Goal: Information Seeking & Learning: Learn about a topic

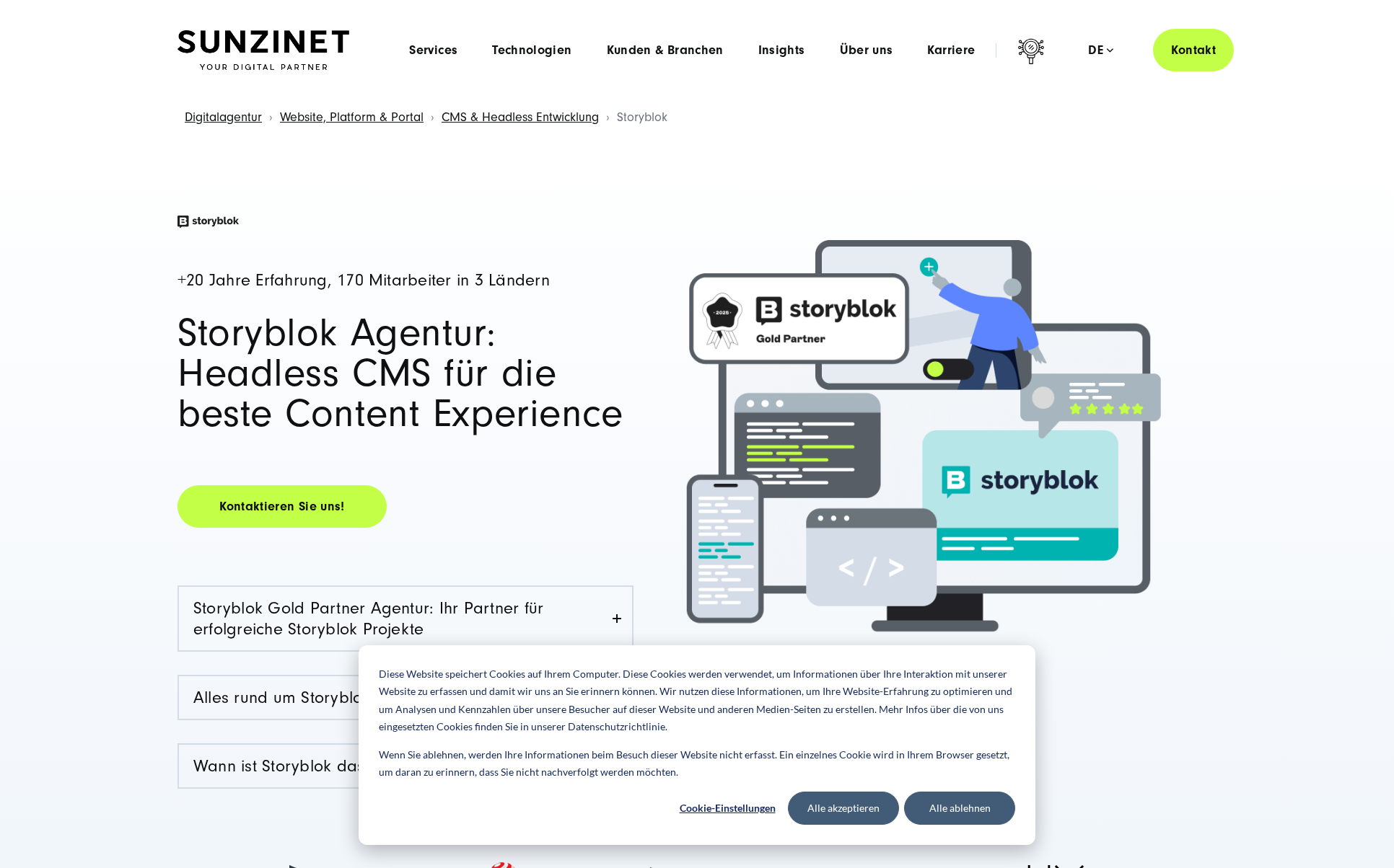
click at [111, 522] on div "+20 Jahre Erfahrung, 170 Mitarbeiter in 3 Ländern Storyblok Agentur: Headless C…" at bounding box center [697, 570] width 1394 height 867
click at [860, 812] on button "Alle akzeptieren" at bounding box center [844, 808] width 111 height 33
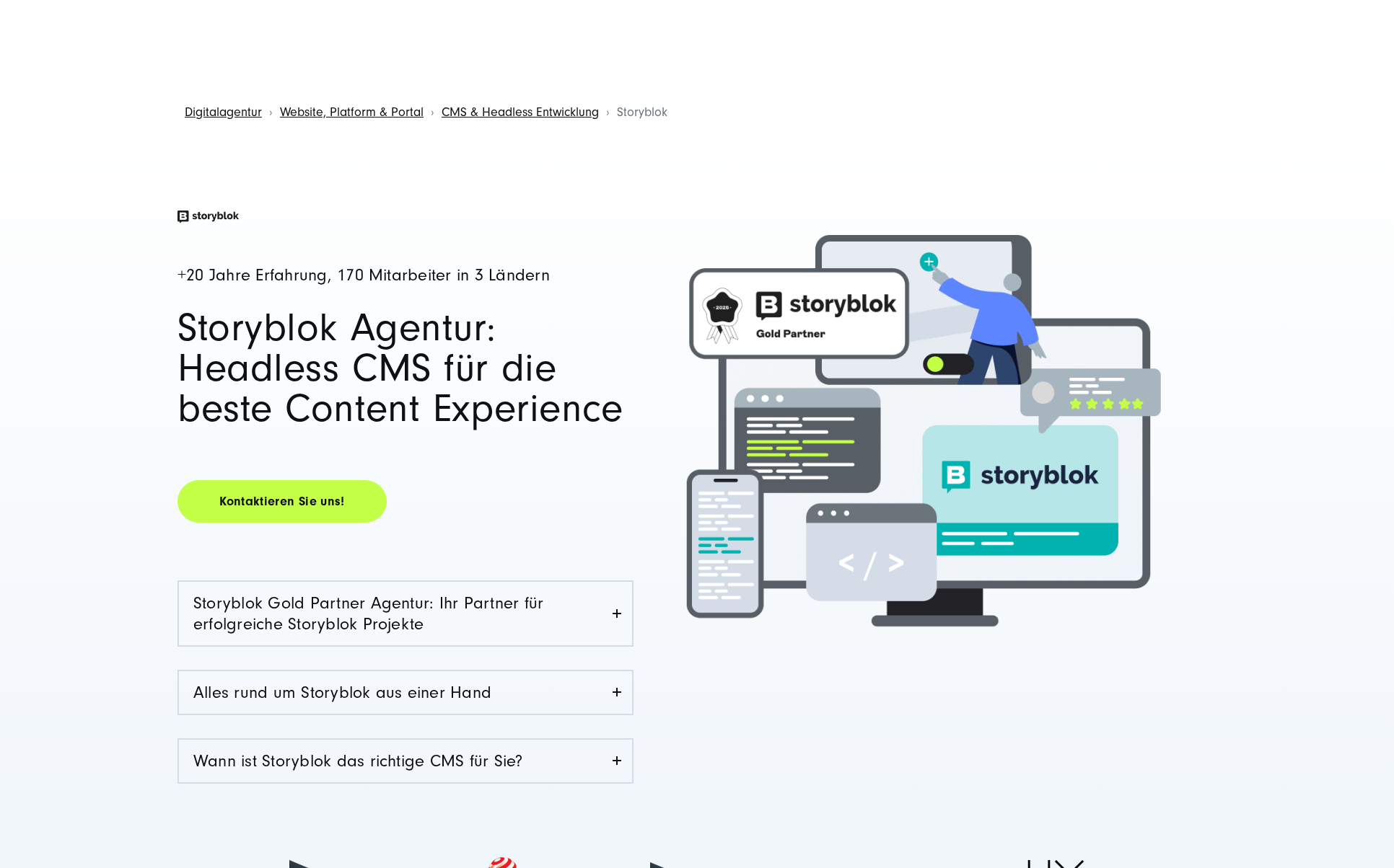
scroll to position [9, 0]
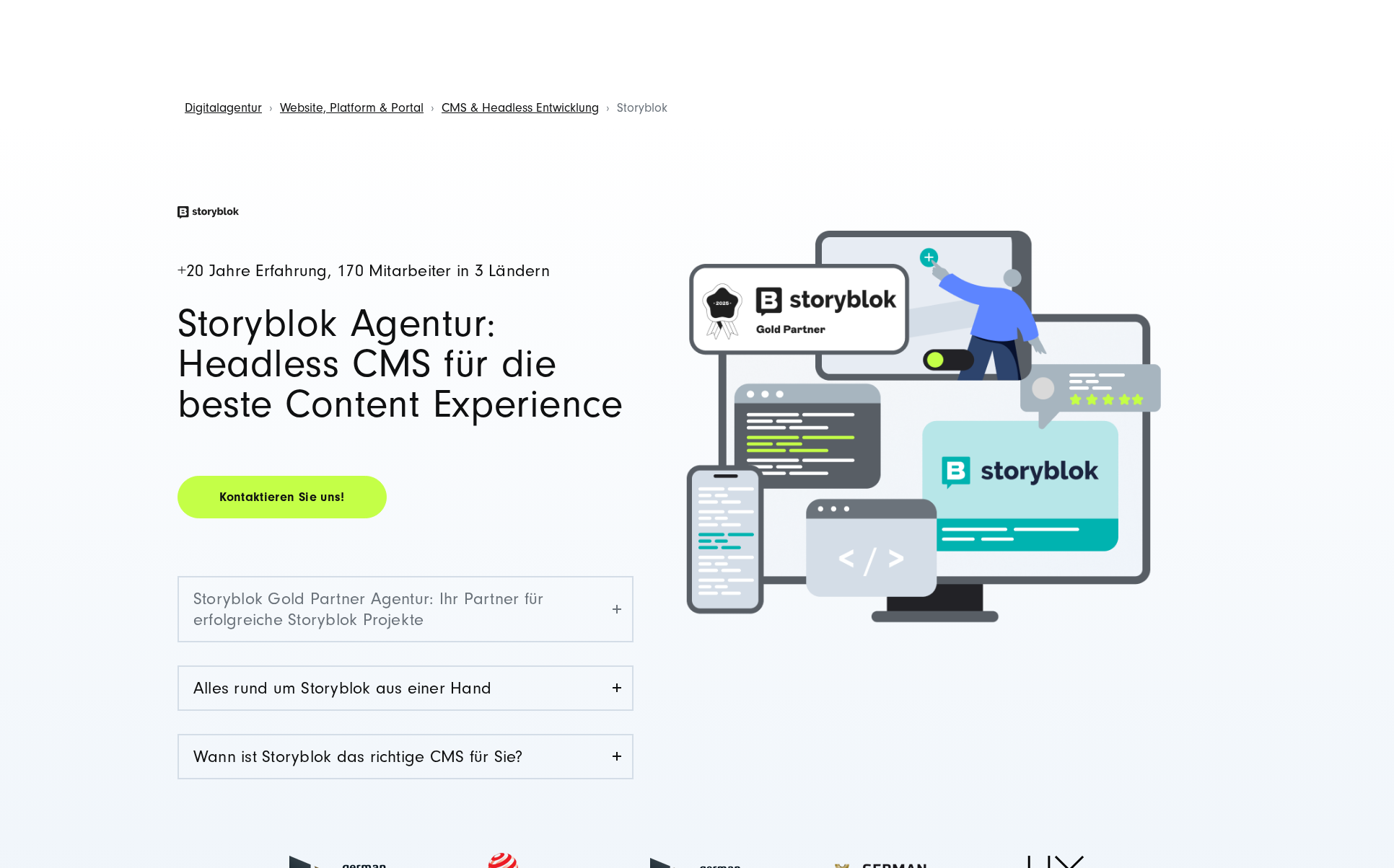
click at [536, 606] on link "Storyblok Gold Partner Agentur: Ihr Partner für erfolgreiche Storyblok Projekte" at bounding box center [406, 609] width 453 height 64
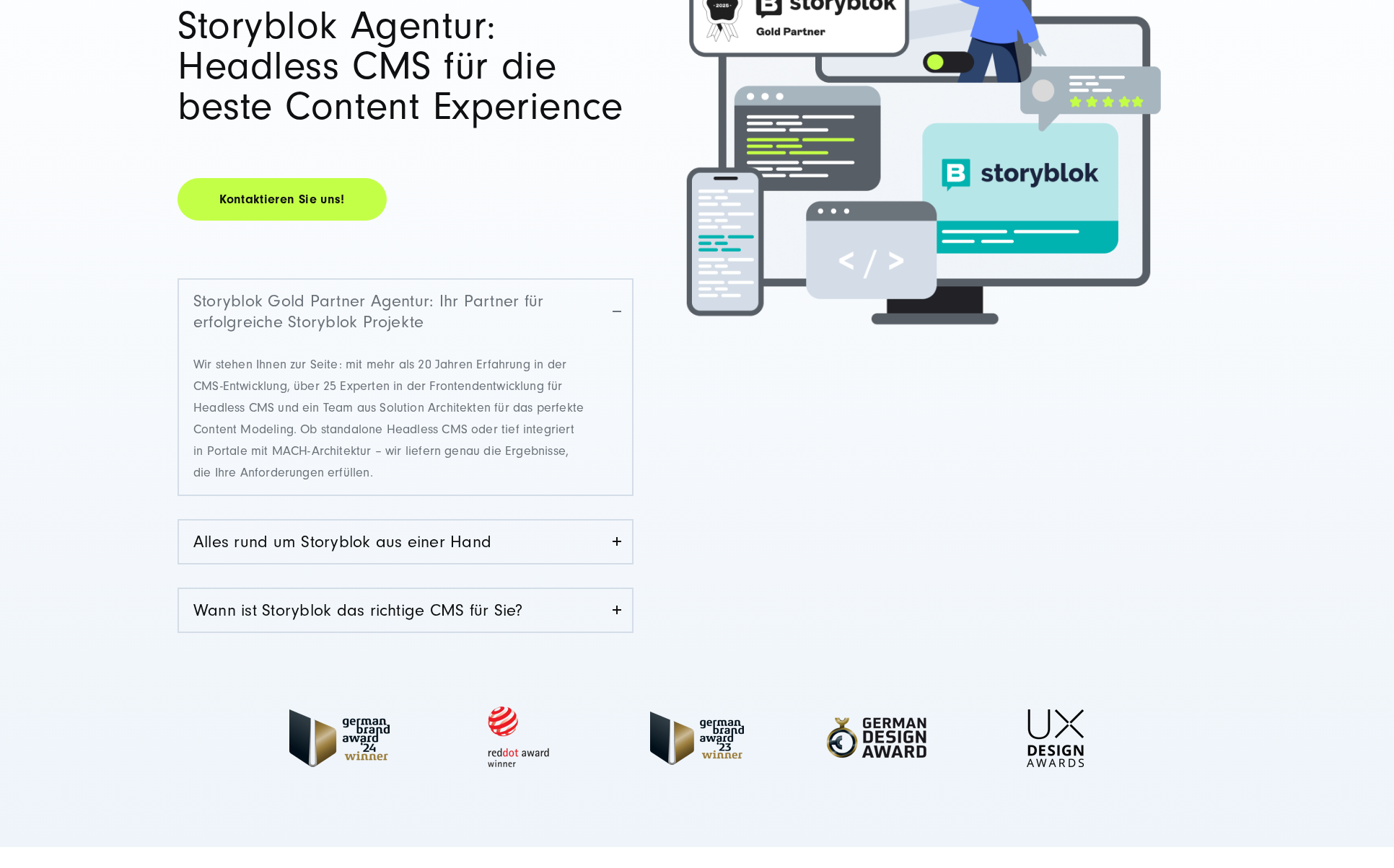
scroll to position [316, 0]
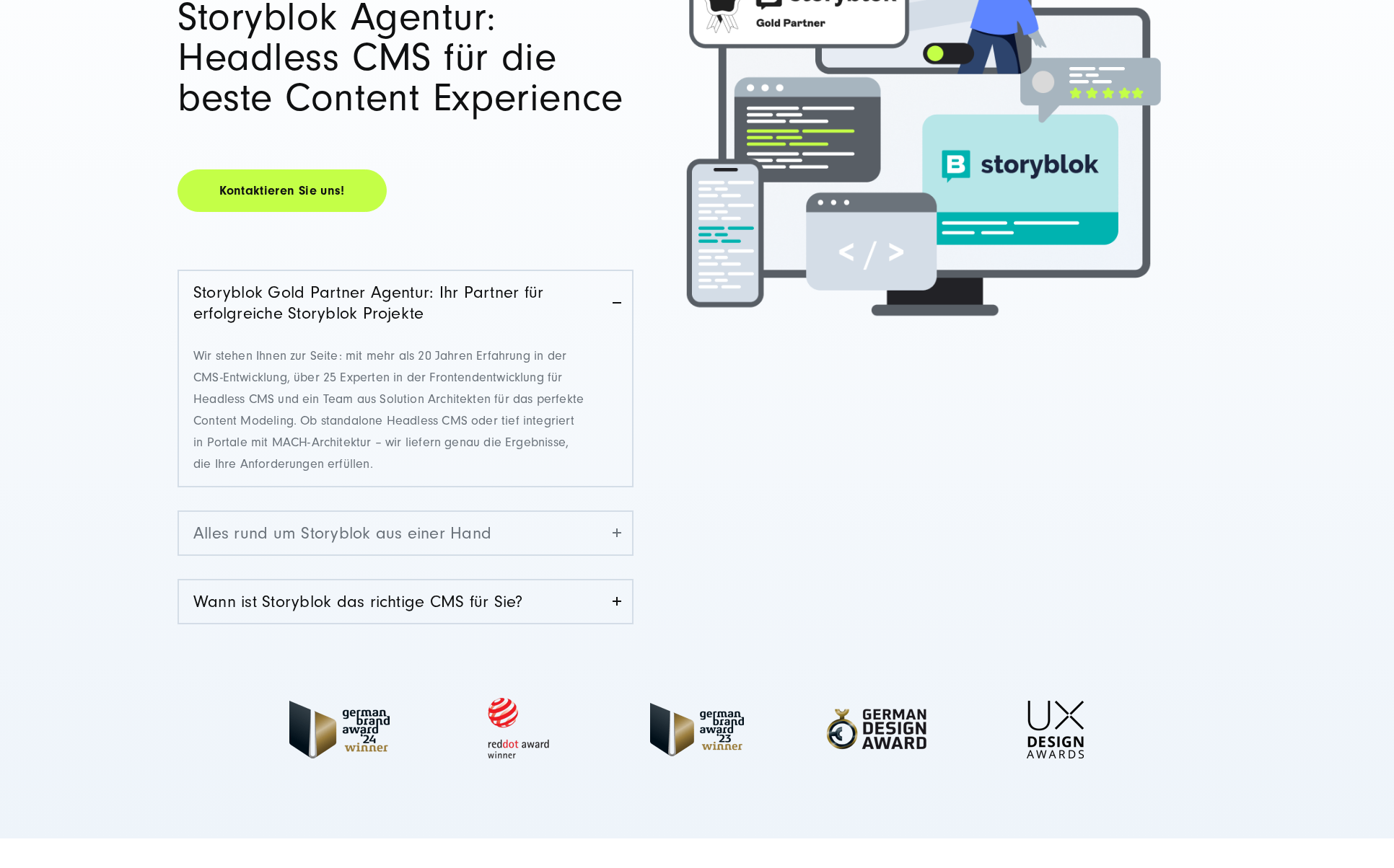
click at [537, 540] on link "Alles rund um Storyblok aus einer Hand" at bounding box center [406, 533] width 453 height 42
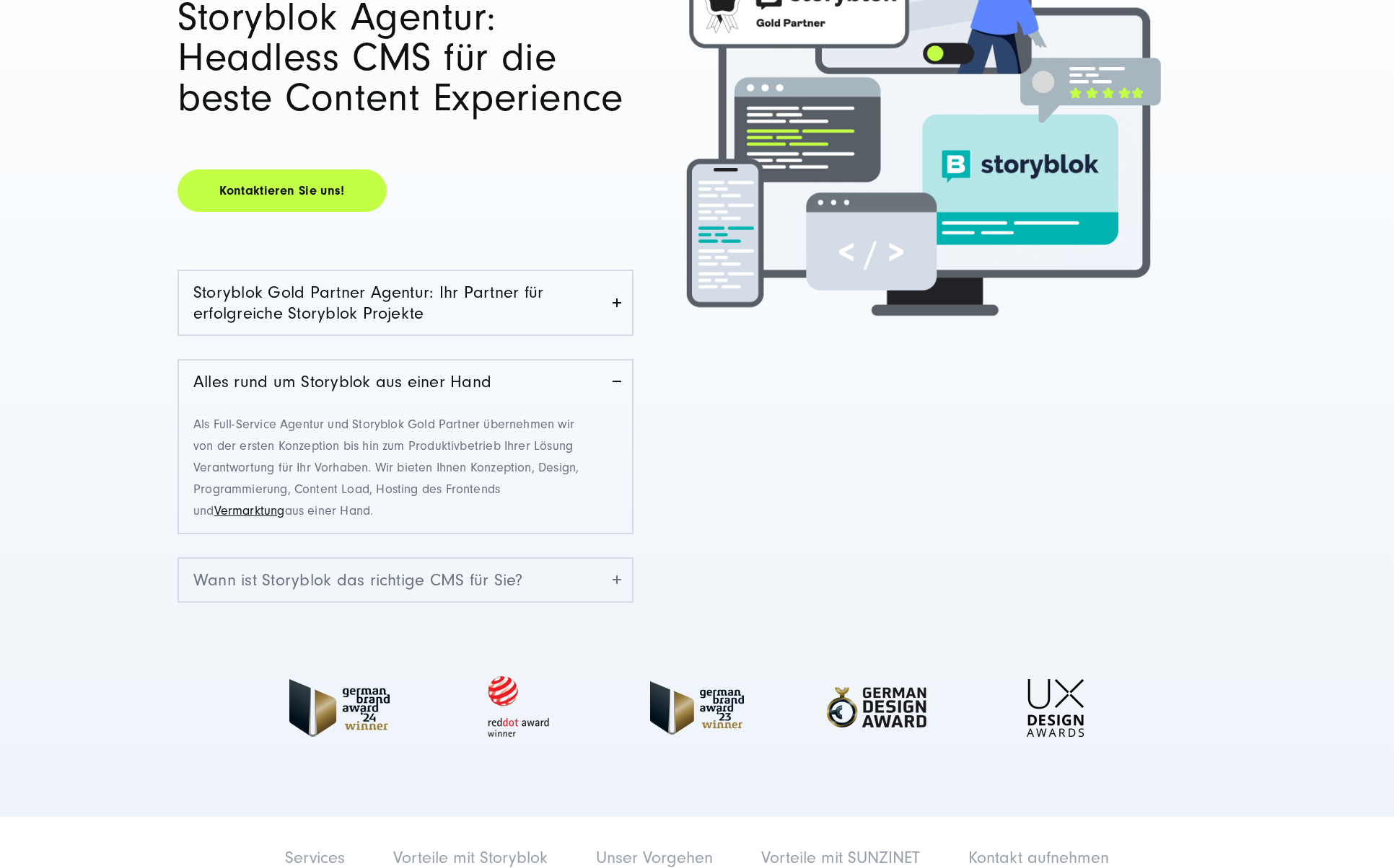
click at [537, 584] on link "Wann ist Storyblok das richtige CMS für Sie?" at bounding box center [406, 580] width 453 height 42
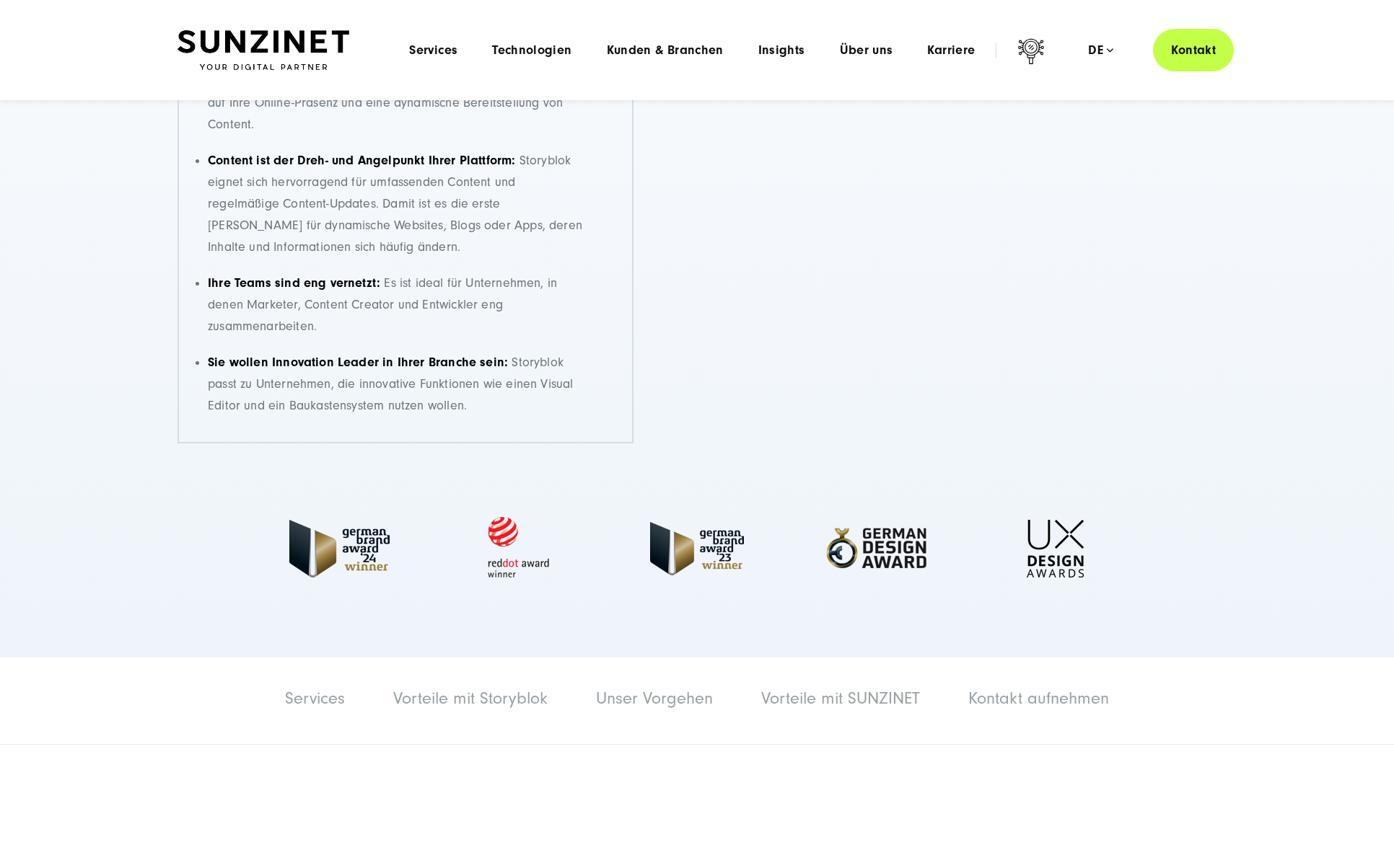
scroll to position [0, 0]
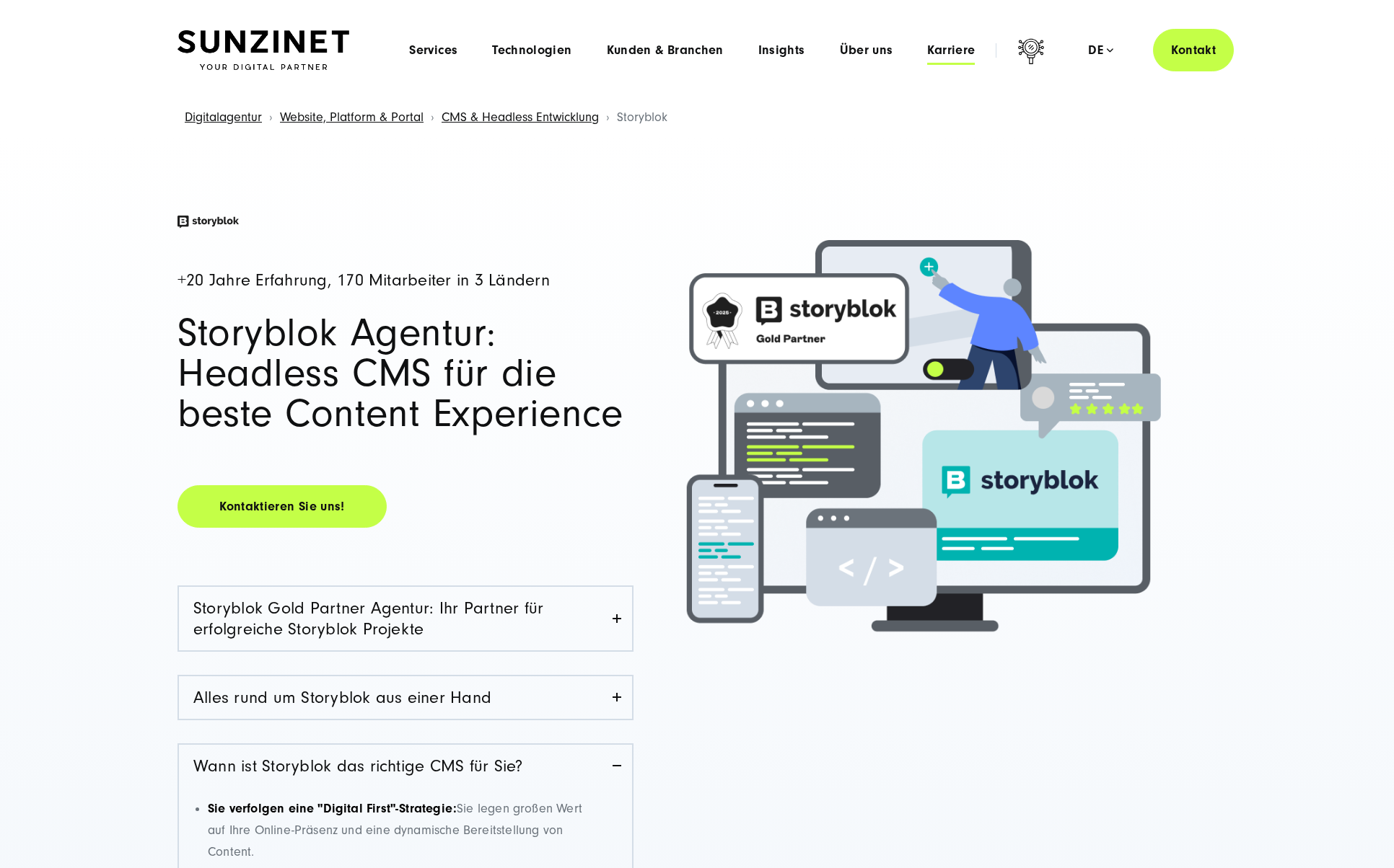
click at [947, 52] on span "Karriere" at bounding box center [950, 50] width 48 height 15
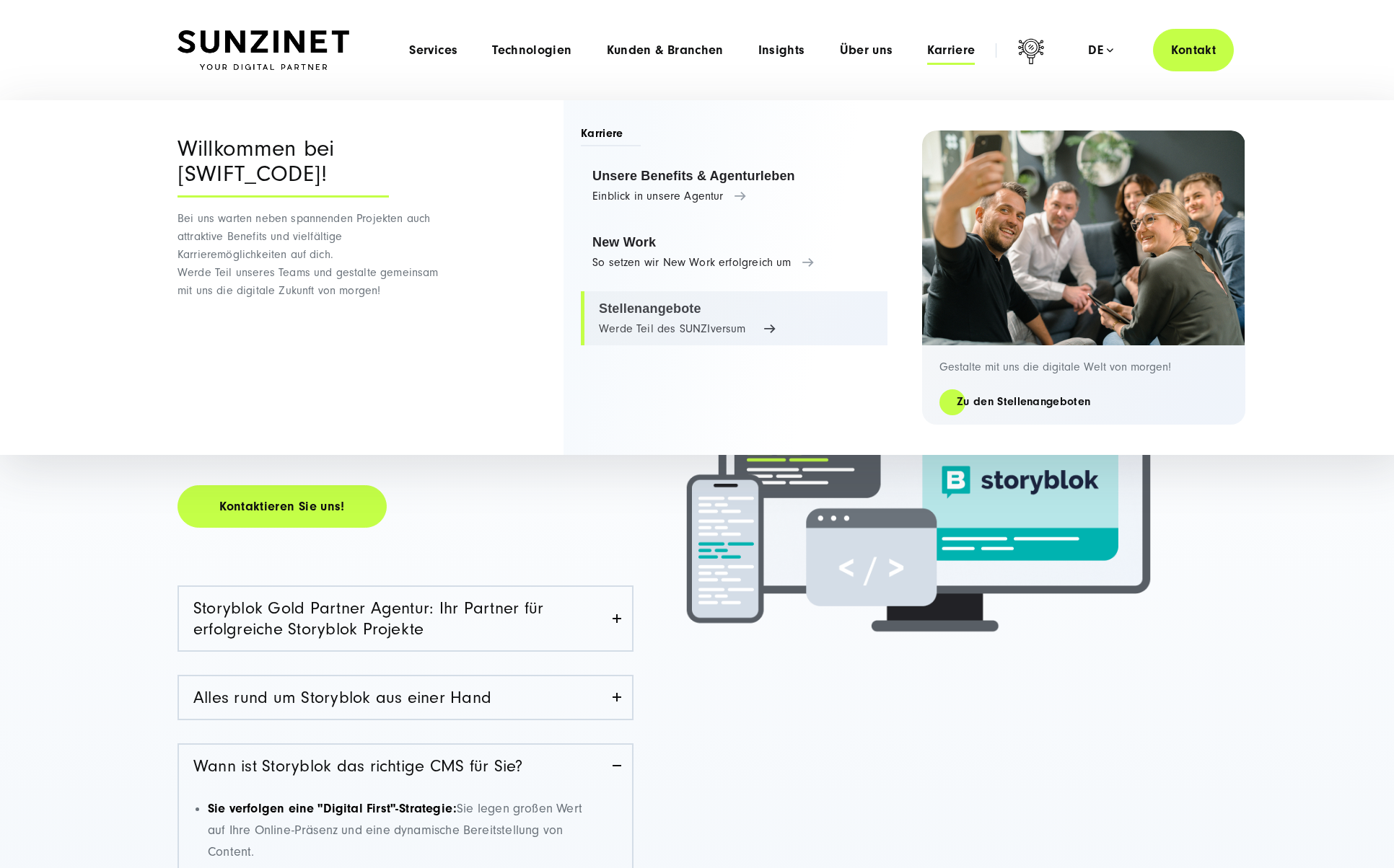
click at [737, 329] on link "Stellenangebote Werde Teil des SUNZIversum" at bounding box center [733, 319] width 306 height 55
